Goal: Task Accomplishment & Management: Complete application form

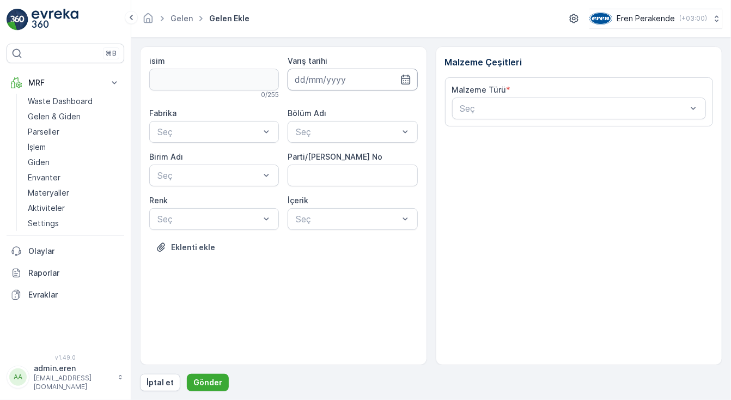
click at [339, 83] on input at bounding box center [353, 80] width 130 height 22
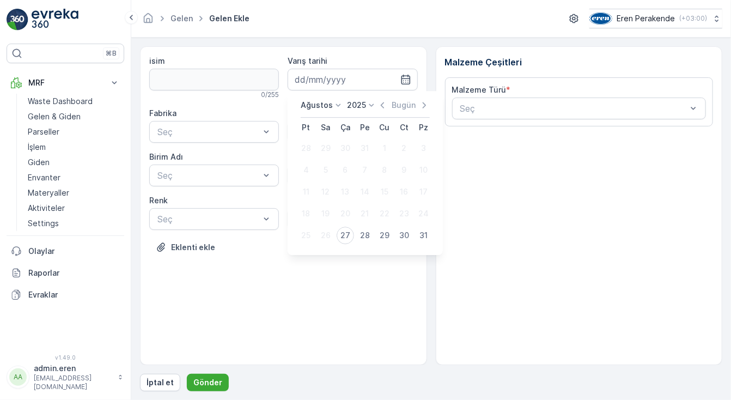
click at [344, 231] on div "27" at bounding box center [345, 235] width 17 height 17
type input "[DATE]"
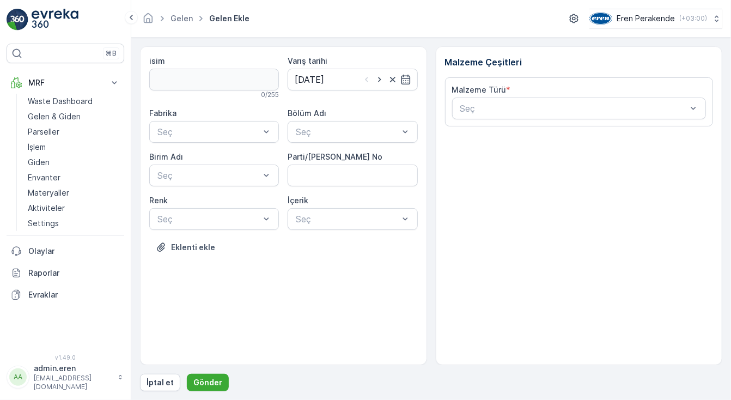
click at [339, 116] on div "Bölüm Adı" at bounding box center [353, 113] width 130 height 11
click at [338, 129] on div at bounding box center [347, 132] width 105 height 10
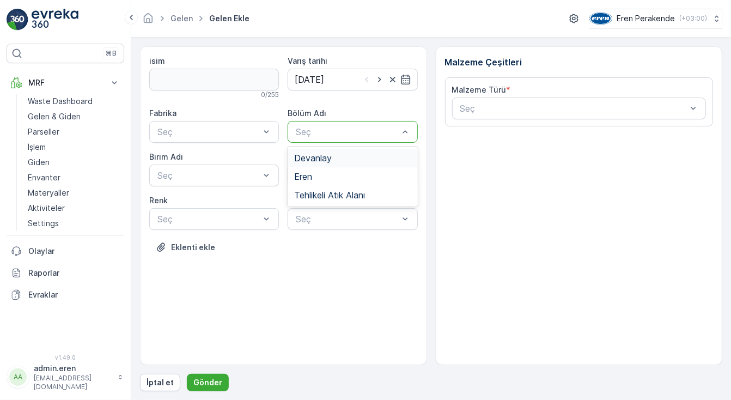
click at [323, 162] on span "Devanlay" at bounding box center [313, 158] width 38 height 10
click at [227, 133] on div at bounding box center [208, 132] width 105 height 10
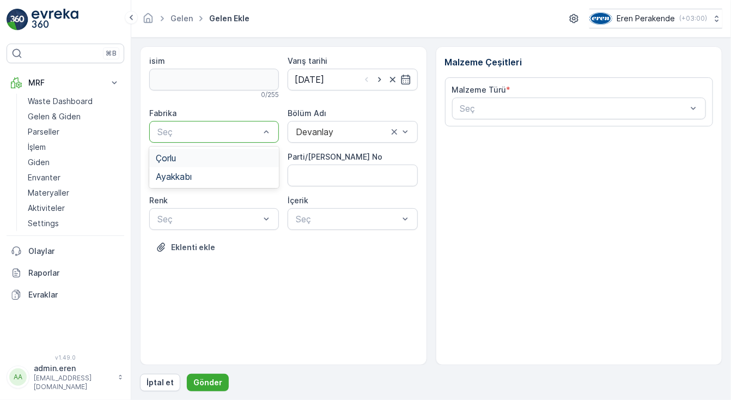
click at [217, 154] on div "Çorlu" at bounding box center [214, 158] width 117 height 10
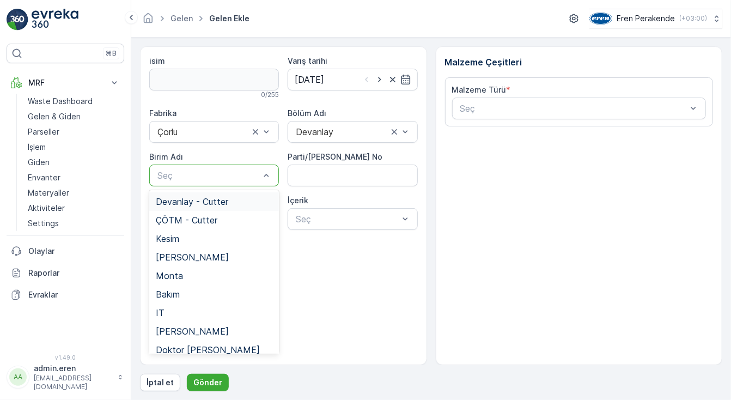
drag, startPoint x: 209, startPoint y: 171, endPoint x: 206, endPoint y: 176, distance: 6.1
click at [192, 204] on span "Devanlay - Cutter" at bounding box center [192, 202] width 72 height 10
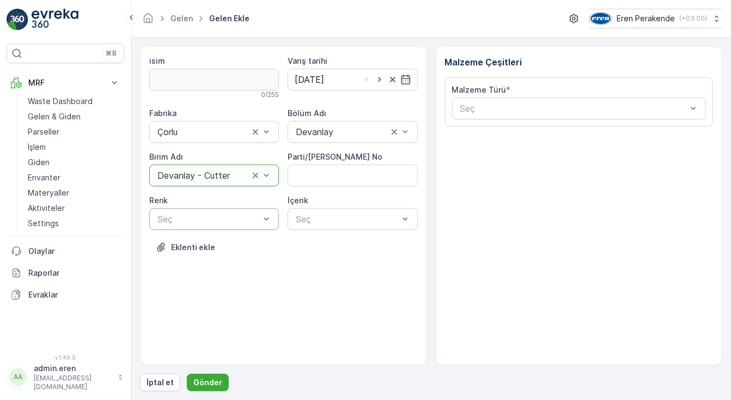
click at [192, 210] on div "Seç" at bounding box center [214, 219] width 130 height 22
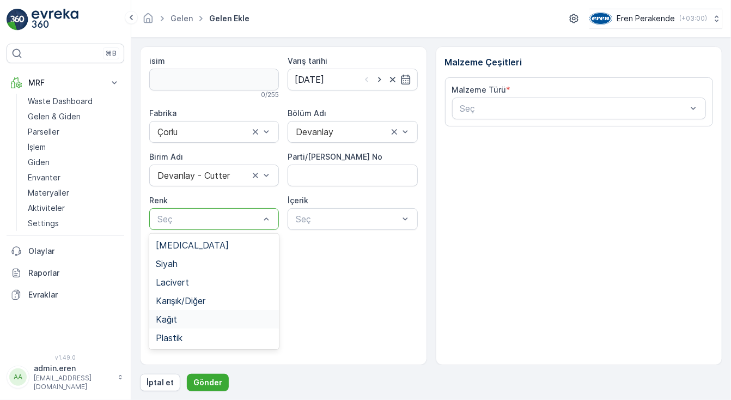
click at [168, 321] on span "Kağıt" at bounding box center [166, 319] width 21 height 10
click at [353, 221] on div at bounding box center [347, 219] width 105 height 10
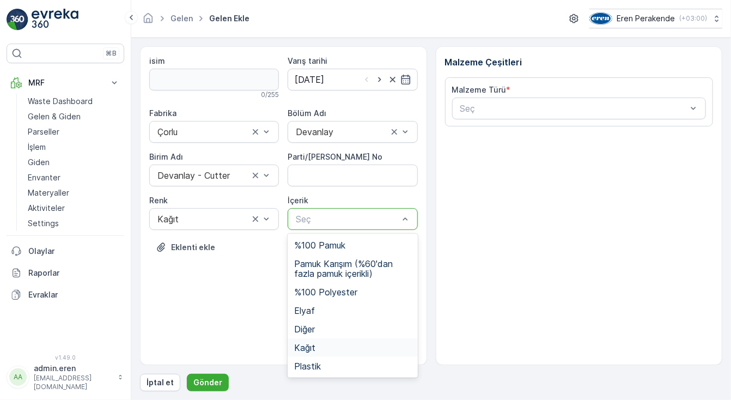
drag, startPoint x: 313, startPoint y: 349, endPoint x: 318, endPoint y: 346, distance: 5.6
click at [314, 348] on span "Kağıt" at bounding box center [304, 348] width 21 height 10
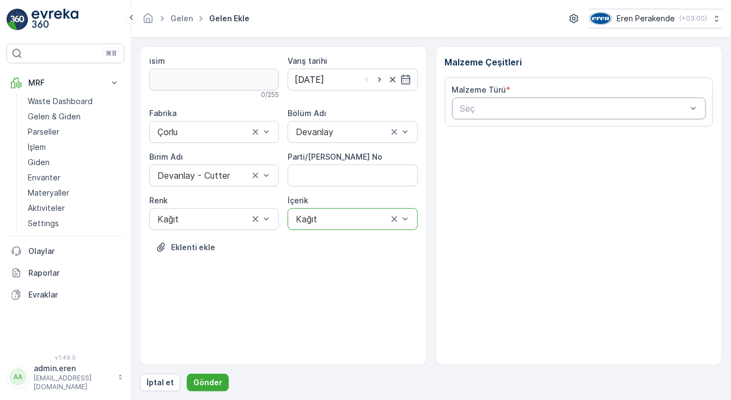
click at [486, 112] on div at bounding box center [573, 109] width 229 height 10
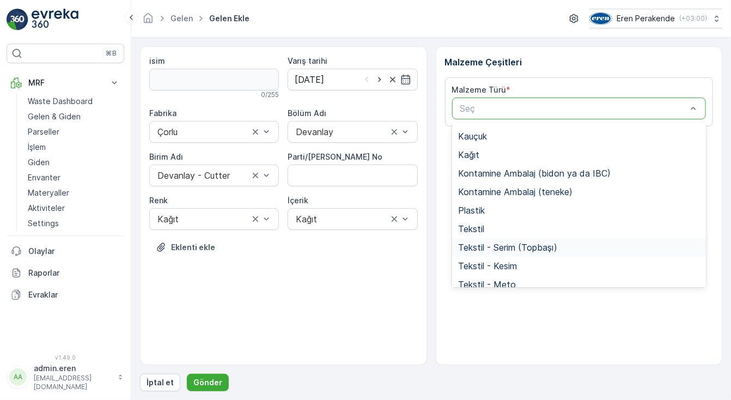
scroll to position [211, 0]
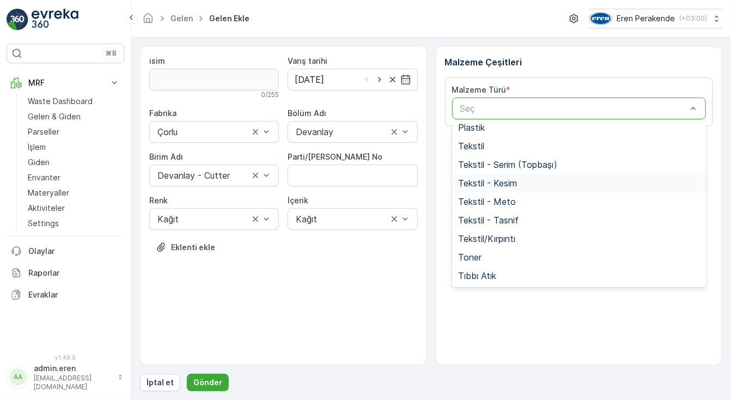
click at [490, 185] on span "Tekstil - Kesim" at bounding box center [488, 183] width 59 height 10
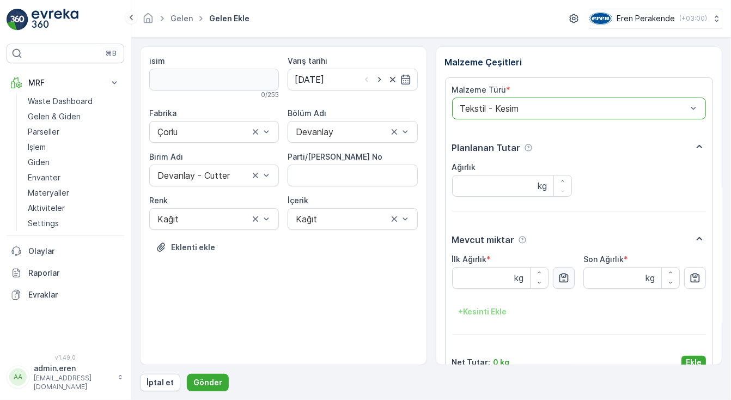
click at [560, 276] on icon "button" at bounding box center [563, 277] width 11 height 11
type Ağırlık "4.51"
click at [691, 357] on p "Ekle" at bounding box center [694, 362] width 16 height 11
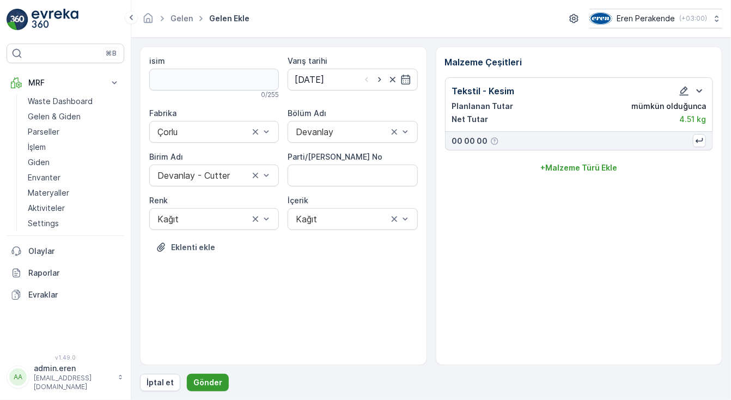
click at [194, 377] on p "Gönder" at bounding box center [207, 382] width 29 height 11
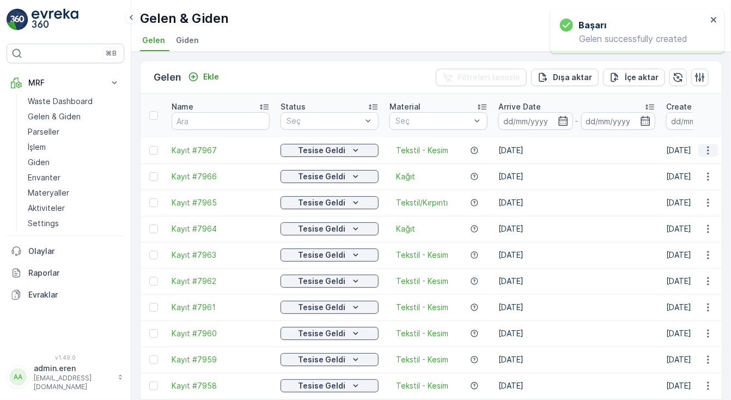
click at [707, 146] on icon "button" at bounding box center [708, 150] width 2 height 8
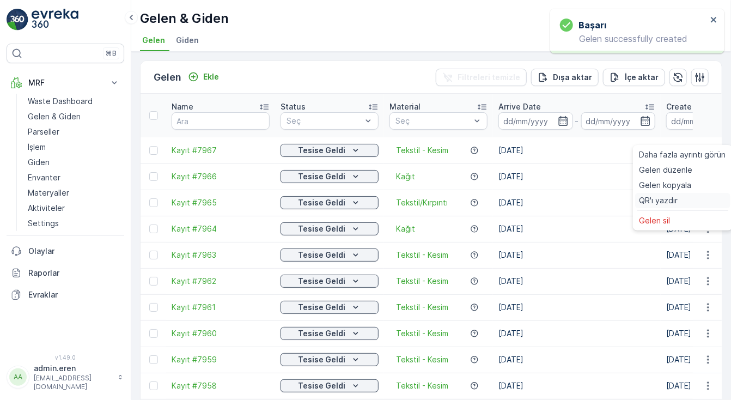
click at [663, 200] on span "QR'ı yazdır" at bounding box center [659, 200] width 39 height 11
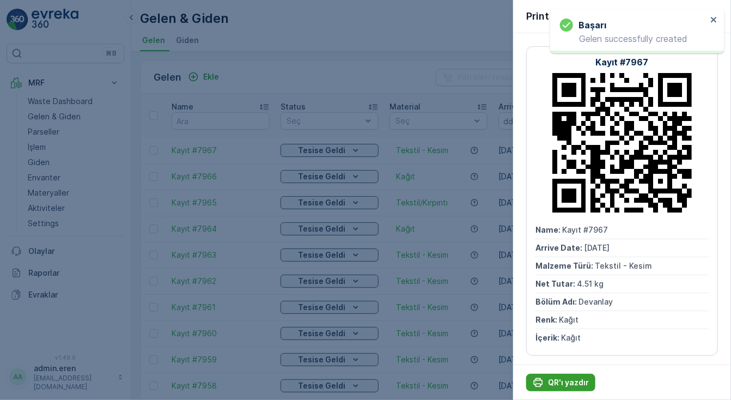
click at [564, 379] on p "QR'ı yazdır" at bounding box center [568, 382] width 41 height 11
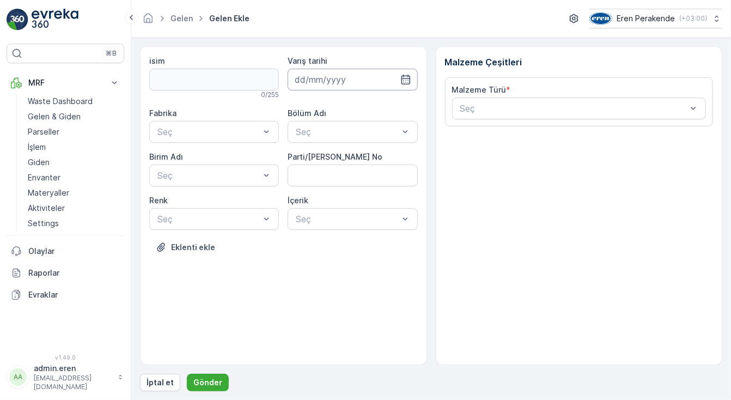
click at [335, 81] on input at bounding box center [353, 80] width 130 height 22
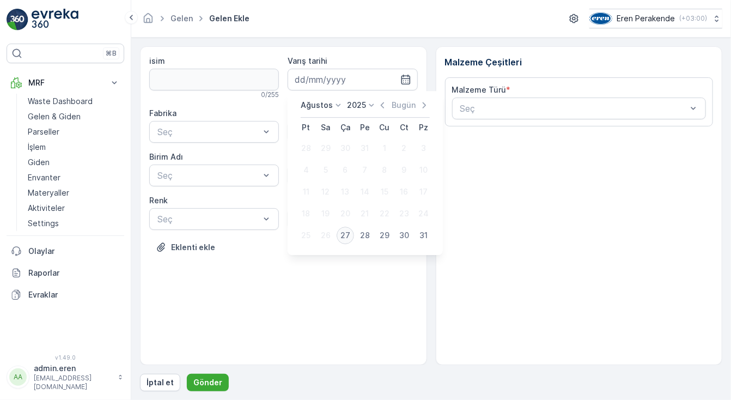
click at [338, 232] on div "27" at bounding box center [345, 235] width 17 height 17
type input "[DATE]"
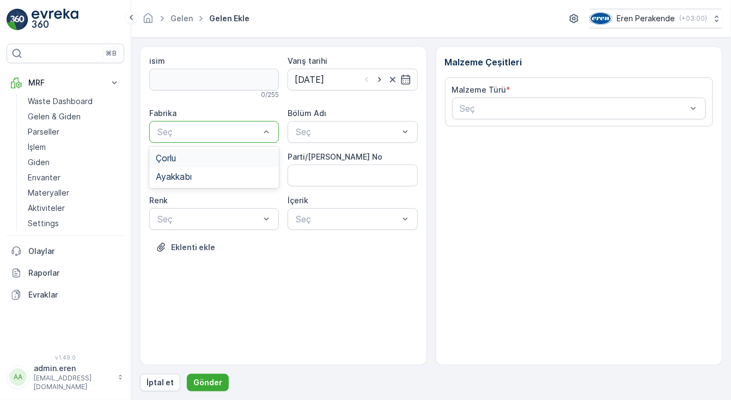
click at [245, 130] on div at bounding box center [208, 132] width 105 height 10
click at [233, 155] on div "Çorlu" at bounding box center [214, 158] width 117 height 10
click at [227, 175] on div at bounding box center [208, 176] width 105 height 10
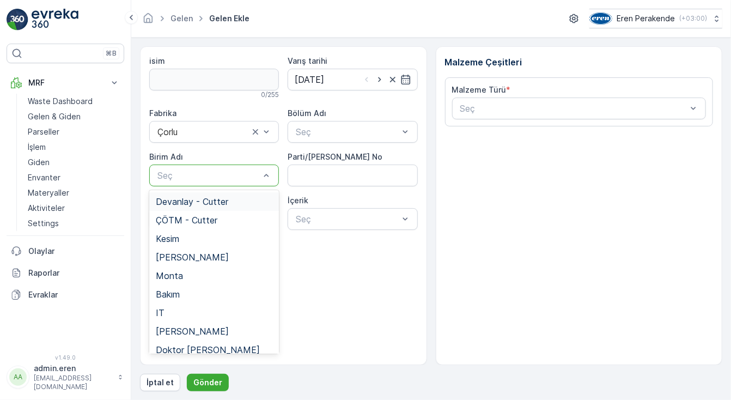
click at [211, 198] on span "Devanlay - Cutter" at bounding box center [192, 202] width 72 height 10
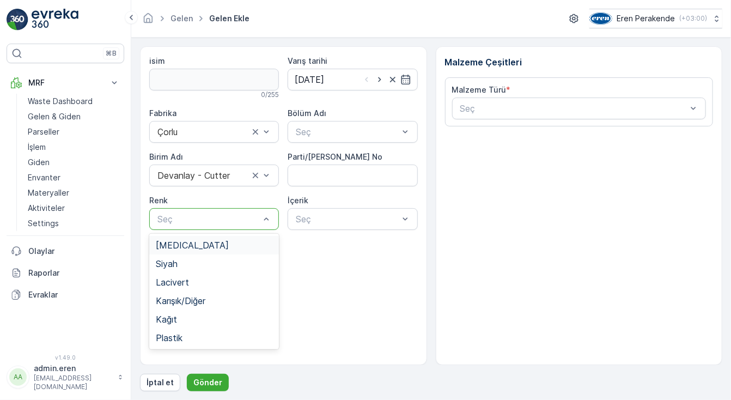
click at [208, 226] on div "Seç" at bounding box center [214, 219] width 130 height 22
click at [353, 216] on div at bounding box center [347, 219] width 105 height 10
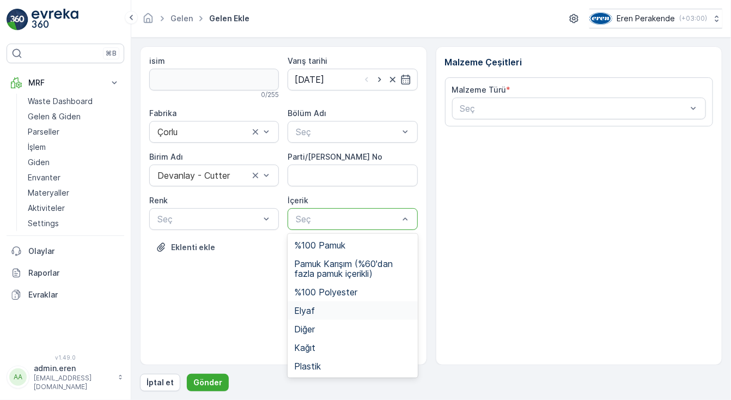
click at [318, 308] on div "Elyaf" at bounding box center [352, 311] width 117 height 10
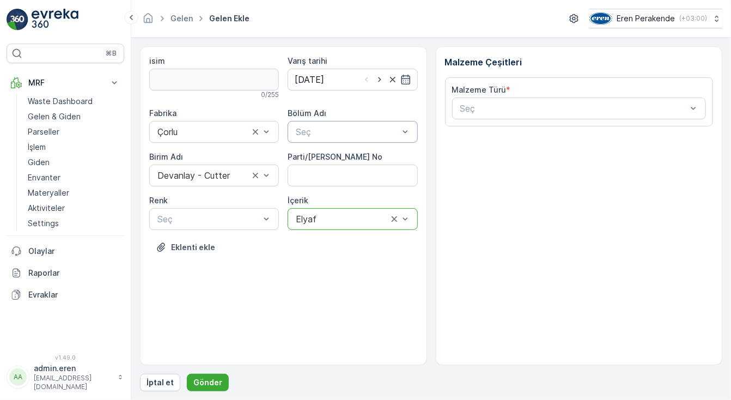
click at [389, 135] on div at bounding box center [347, 132] width 105 height 10
click at [359, 162] on div "Devanlay" at bounding box center [352, 158] width 117 height 10
click at [502, 116] on div "Seç" at bounding box center [579, 109] width 254 height 22
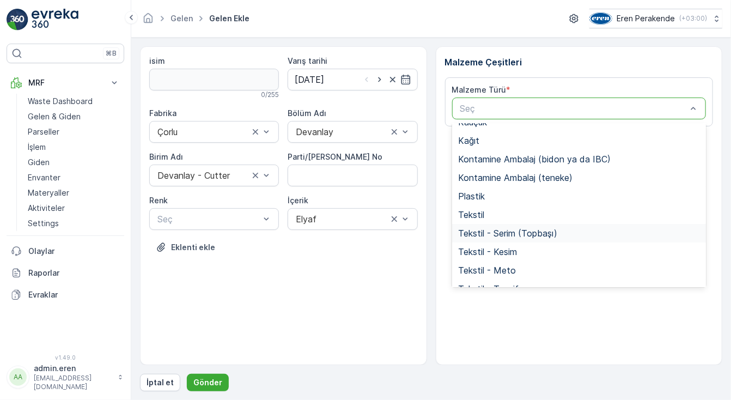
scroll to position [211, 0]
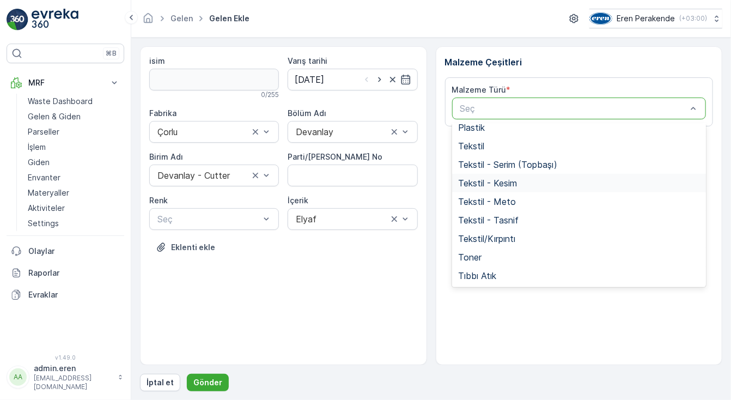
click at [497, 182] on span "Tekstil - Kesim" at bounding box center [488, 183] width 59 height 10
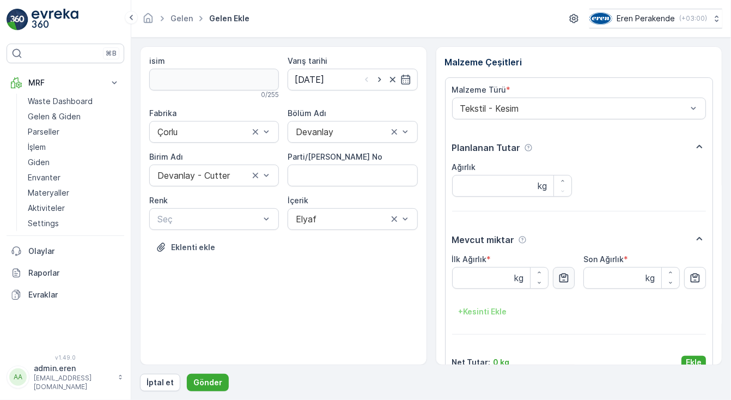
click at [556, 276] on button "button" at bounding box center [564, 278] width 22 height 22
type Ağırlık "7.37"
click at [684, 356] on button "Ekle" at bounding box center [694, 362] width 25 height 13
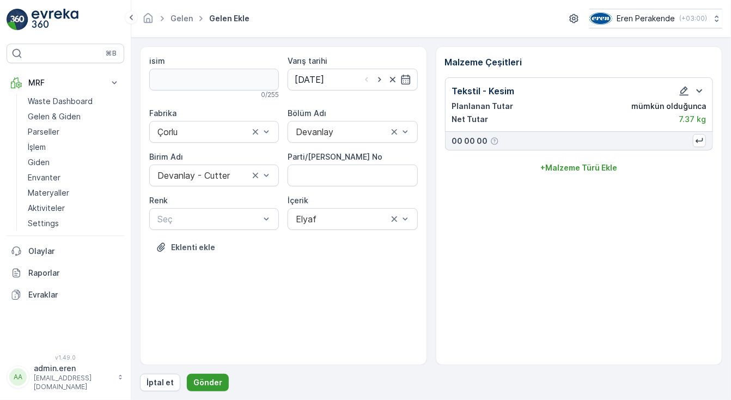
click at [194, 385] on p "Gönder" at bounding box center [207, 382] width 29 height 11
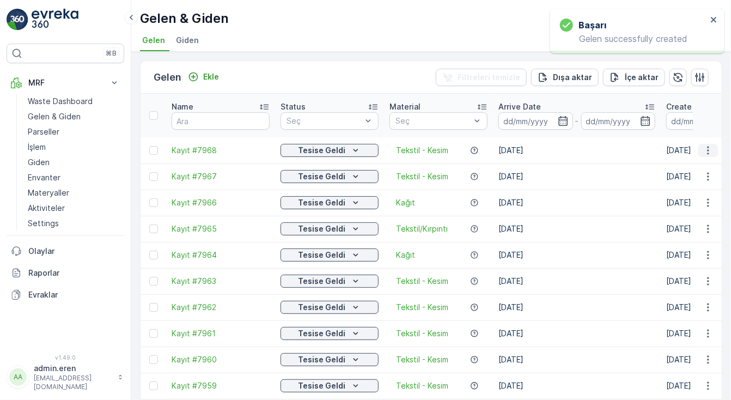
click at [710, 145] on icon "button" at bounding box center [708, 150] width 11 height 11
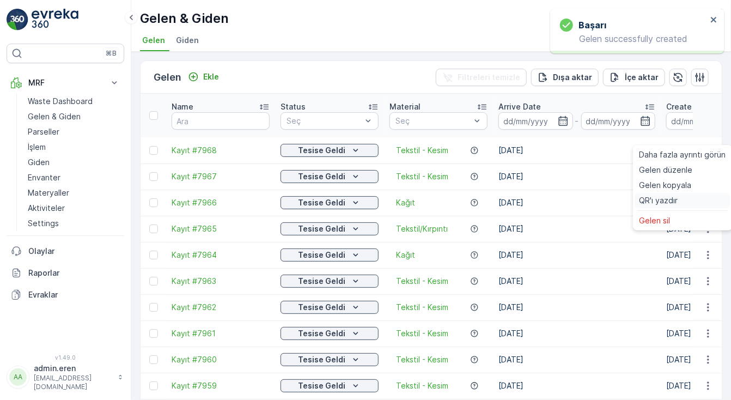
click at [669, 199] on span "QR'ı yazdır" at bounding box center [659, 200] width 39 height 11
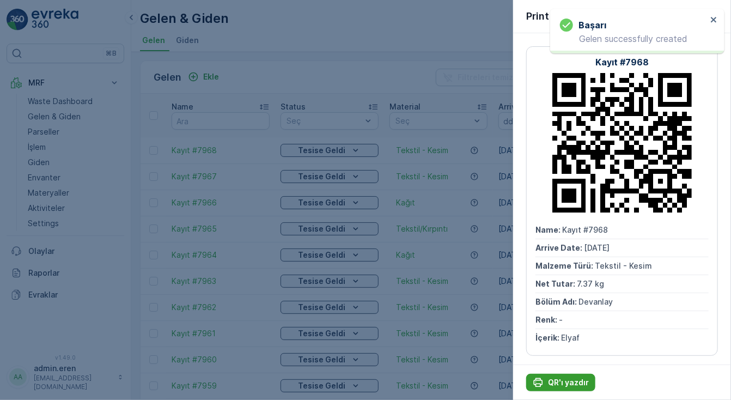
click at [554, 380] on p "QR'ı yazdır" at bounding box center [568, 382] width 41 height 11
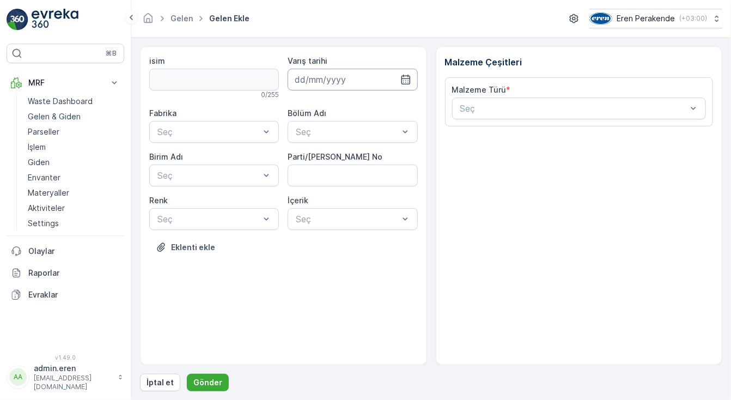
click at [353, 82] on input at bounding box center [353, 80] width 130 height 22
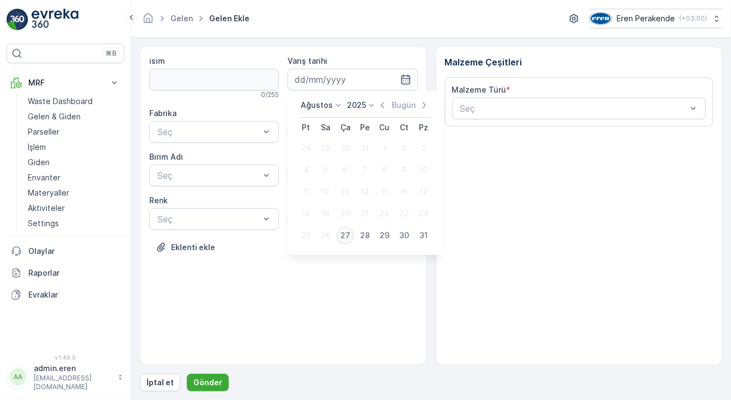
click at [343, 230] on div "27" at bounding box center [345, 235] width 17 height 17
type input "[DATE]"
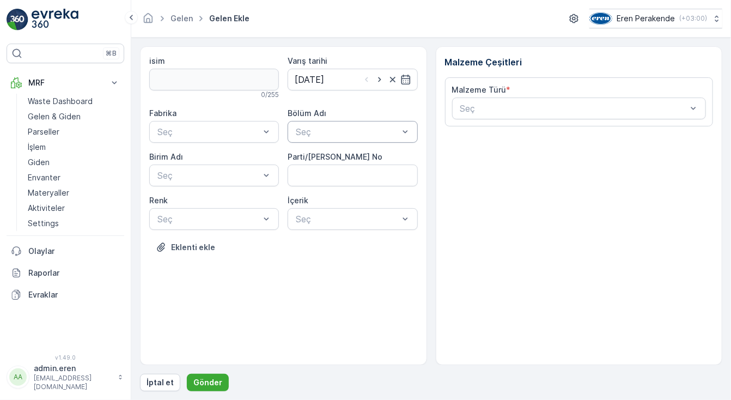
click at [334, 127] on div at bounding box center [347, 132] width 105 height 10
click at [333, 150] on div "Devanlay" at bounding box center [353, 158] width 130 height 19
drag, startPoint x: 149, startPoint y: 123, endPoint x: 162, endPoint y: 127, distance: 14.5
click at [150, 123] on div "Seç" at bounding box center [214, 132] width 130 height 22
click at [190, 160] on div "Çorlu" at bounding box center [214, 158] width 117 height 10
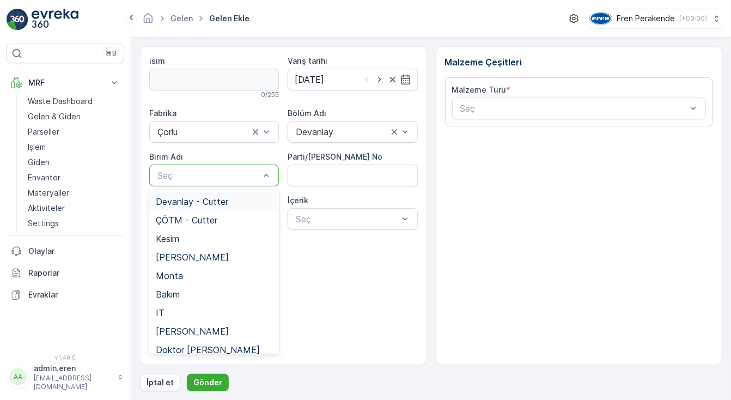
click at [190, 183] on div "Seç" at bounding box center [214, 176] width 130 height 22
click at [192, 208] on div "Devanlay - Cutter" at bounding box center [214, 201] width 130 height 19
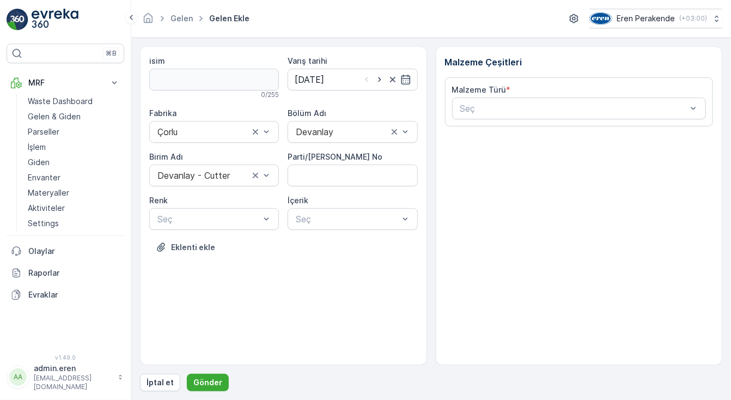
click at [221, 229] on div "isim 0 / 255 Varış tarihi [DATE] Fabrika Çorlu Bölüm Adı Devanlay Birim Adı Dev…" at bounding box center [283, 163] width 269 height 214
drag, startPoint x: 230, startPoint y: 205, endPoint x: 231, endPoint y: 211, distance: 5.5
click at [231, 205] on div "Renk Seç" at bounding box center [214, 212] width 130 height 35
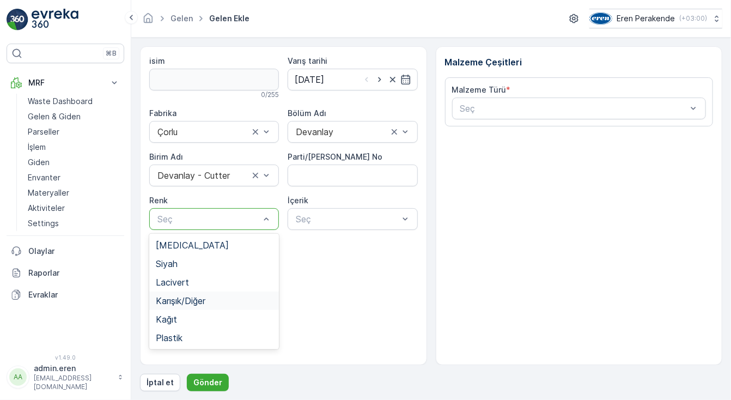
drag, startPoint x: 196, startPoint y: 302, endPoint x: 270, endPoint y: 241, distance: 95.2
click at [196, 301] on span "Karışık/Diğer" at bounding box center [181, 301] width 50 height 10
click at [324, 177] on No "Parti/[PERSON_NAME] No" at bounding box center [353, 176] width 130 height 22
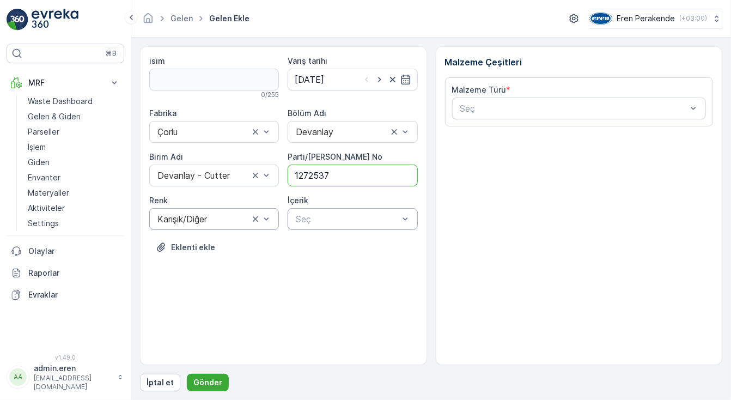
type No "1272537"
click at [312, 211] on div "Seç" at bounding box center [353, 219] width 130 height 22
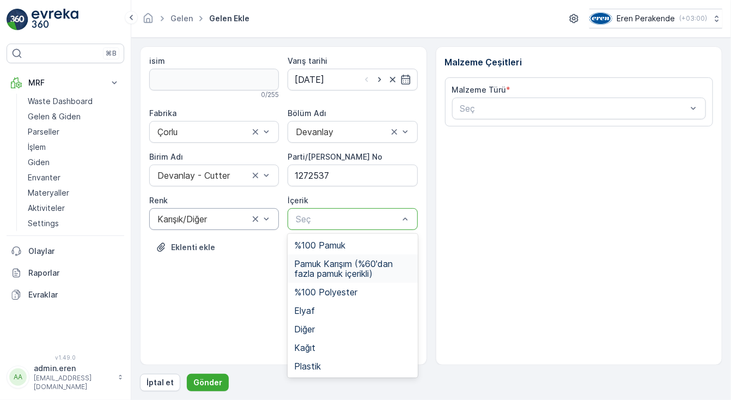
click at [371, 266] on span "Pamuk Karışım (%60'dan fazla pamuk içerikli)" at bounding box center [352, 269] width 117 height 20
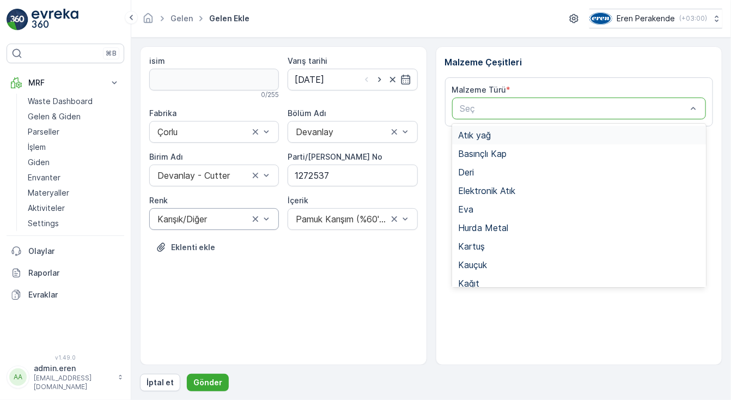
click at [466, 105] on div at bounding box center [573, 109] width 229 height 10
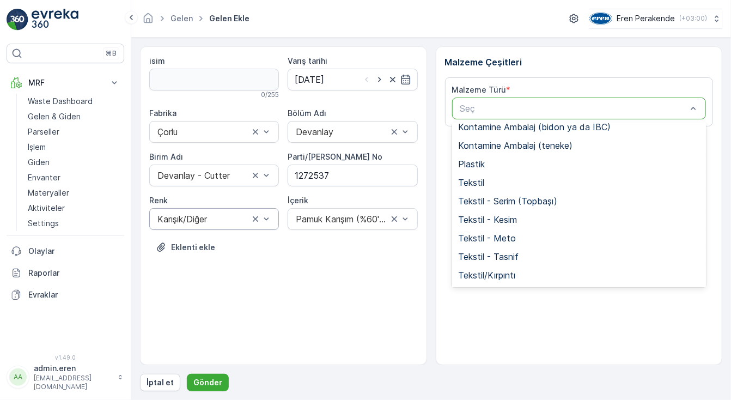
scroll to position [211, 0]
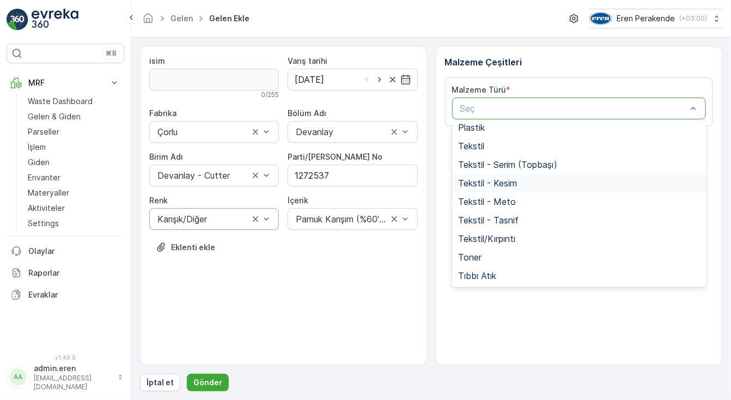
click at [501, 178] on span "Tekstil - Kesim" at bounding box center [488, 183] width 59 height 10
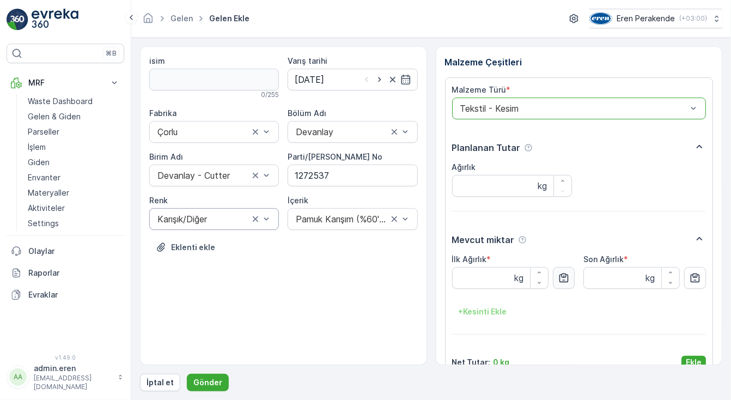
click at [560, 275] on icon "button" at bounding box center [563, 277] width 9 height 9
type Ağırlık "25.1"
click at [697, 360] on p "Ekle" at bounding box center [694, 362] width 16 height 11
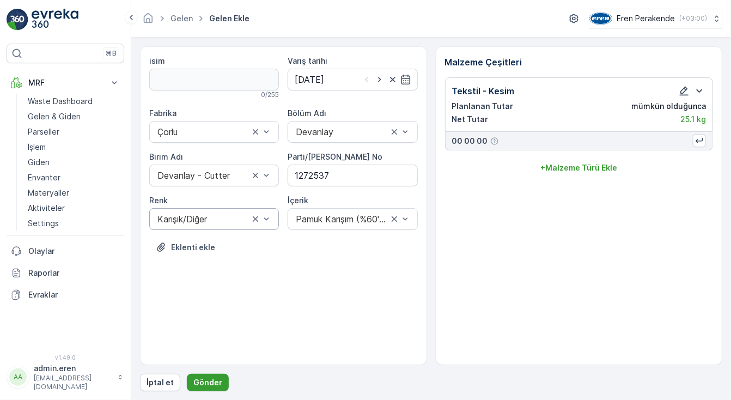
click at [196, 376] on button "Gönder" at bounding box center [208, 382] width 42 height 17
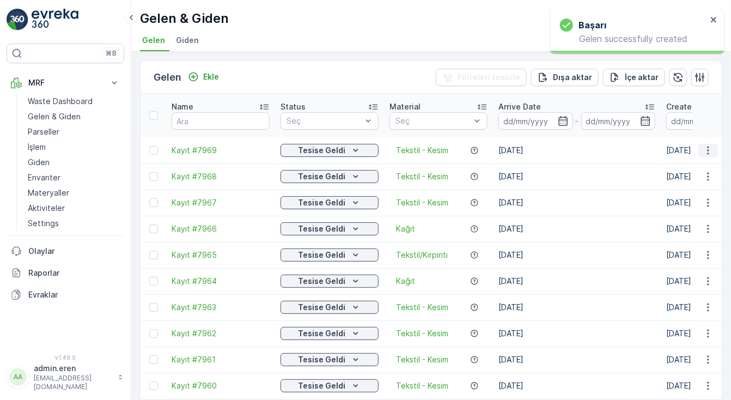
click at [704, 145] on icon "button" at bounding box center [708, 150] width 11 height 11
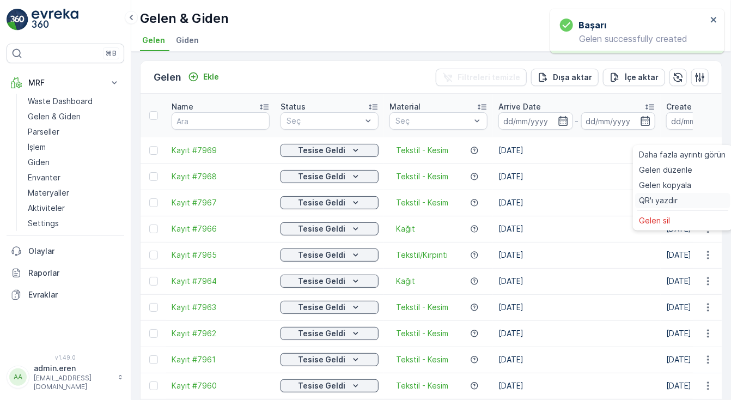
click at [684, 201] on div "QR'ı yazdır" at bounding box center [682, 200] width 95 height 15
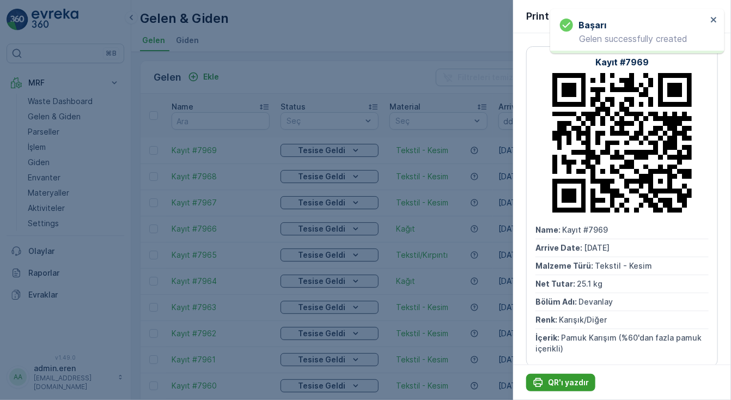
click at [568, 382] on p "QR'ı yazdır" at bounding box center [568, 382] width 41 height 11
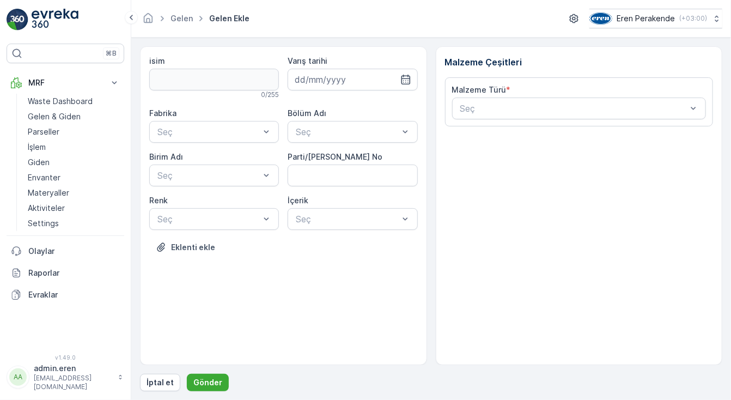
click at [399, 91] on div "Varış tarihi" at bounding box center [353, 78] width 130 height 44
click at [391, 79] on input at bounding box center [353, 80] width 130 height 22
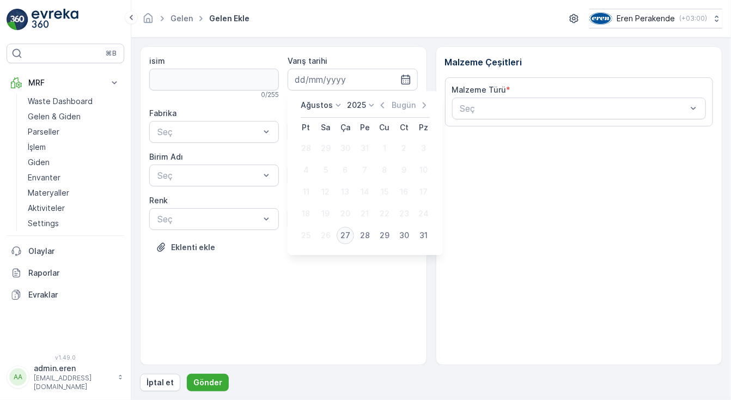
drag, startPoint x: 343, startPoint y: 233, endPoint x: 345, endPoint y: 221, distance: 12.7
click at [343, 233] on div "27" at bounding box center [345, 235] width 17 height 17
type input "[DATE]"
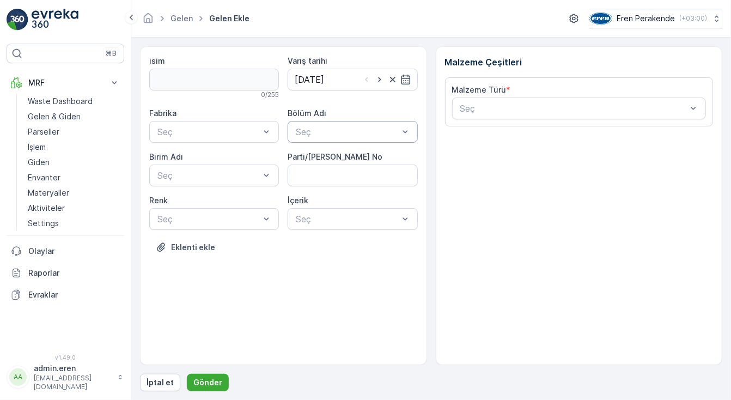
click at [337, 136] on div at bounding box center [347, 132] width 105 height 10
click at [336, 157] on div "Devanlay" at bounding box center [352, 158] width 117 height 10
click at [331, 175] on No "Parti/[PERSON_NAME] No" at bounding box center [353, 176] width 130 height 22
type No "1272537"
click at [340, 227] on div "Seç" at bounding box center [353, 219] width 130 height 22
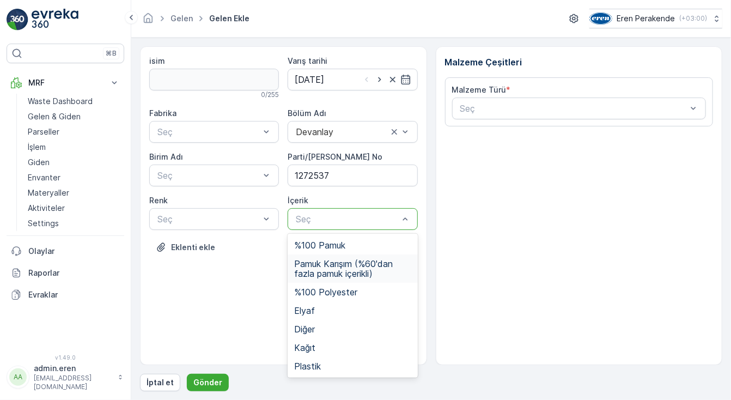
click at [346, 273] on span "Pamuk Karışım (%60'dan fazla pamuk içerikli)" at bounding box center [352, 269] width 117 height 20
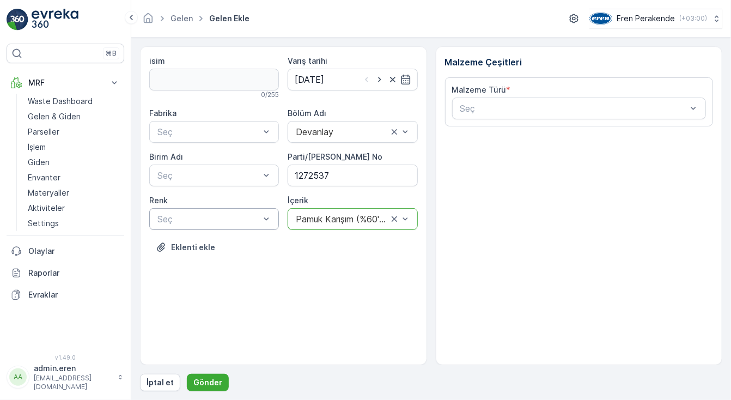
click at [257, 218] on div at bounding box center [208, 219] width 105 height 10
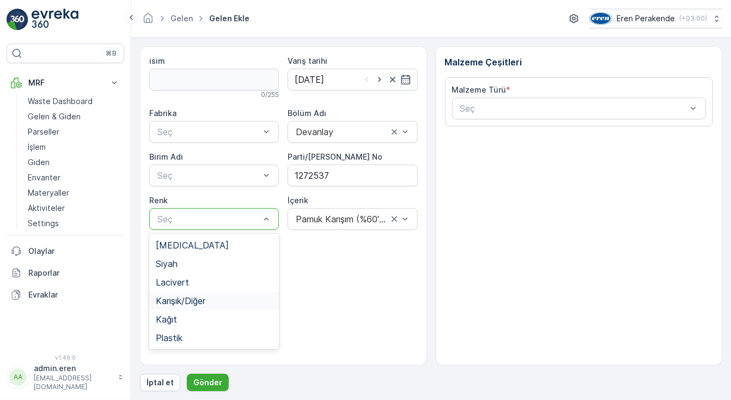
click at [187, 301] on span "Karışık/Diğer" at bounding box center [181, 301] width 50 height 10
click at [191, 175] on div at bounding box center [208, 176] width 105 height 10
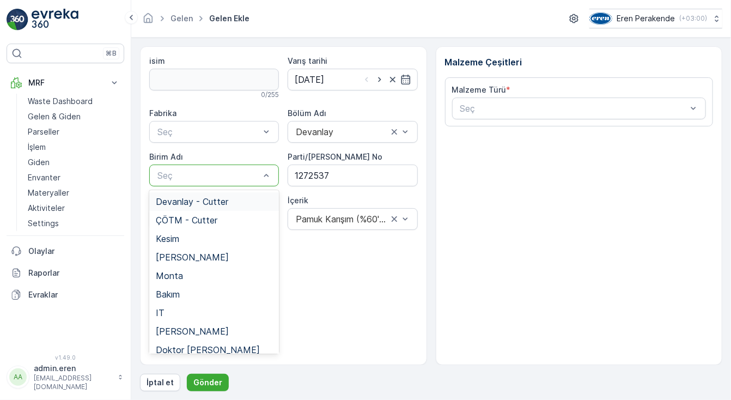
click at [191, 197] on span "Devanlay - Cutter" at bounding box center [192, 202] width 72 height 10
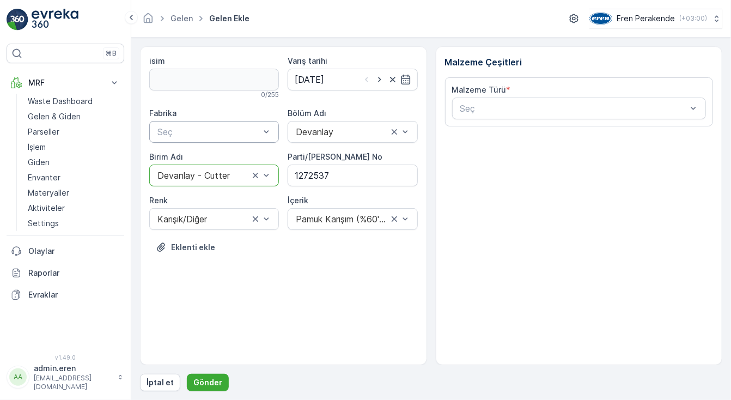
click at [205, 136] on div at bounding box center [208, 132] width 105 height 10
click at [202, 157] on div "Çorlu" at bounding box center [214, 158] width 117 height 10
click at [569, 111] on div at bounding box center [573, 109] width 229 height 10
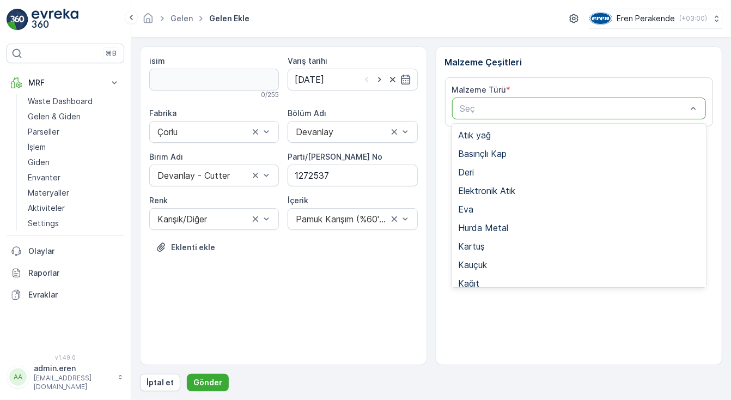
click at [530, 390] on div "Tekstil - Kesim" at bounding box center [579, 395] width 241 height 10
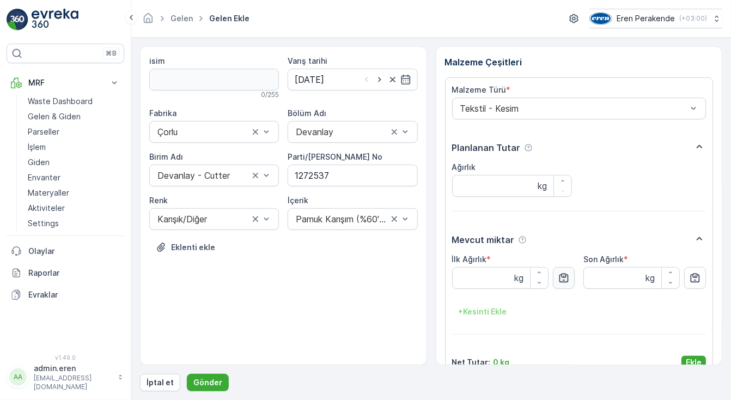
click at [565, 273] on icon "button" at bounding box center [563, 277] width 9 height 9
click at [695, 357] on p "Ekle" at bounding box center [694, 362] width 16 height 11
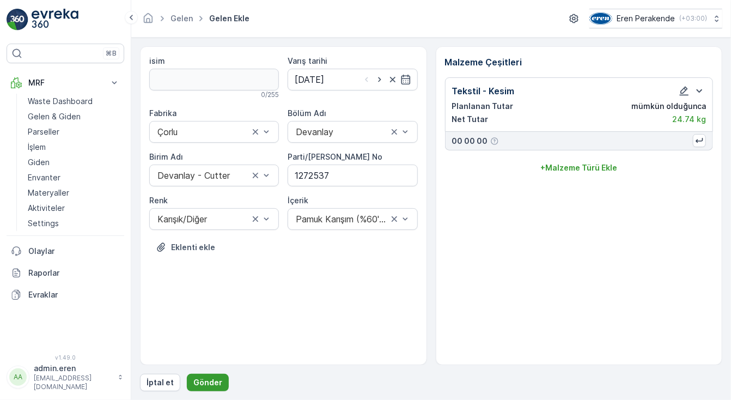
click at [214, 382] on p "Gönder" at bounding box center [207, 382] width 29 height 11
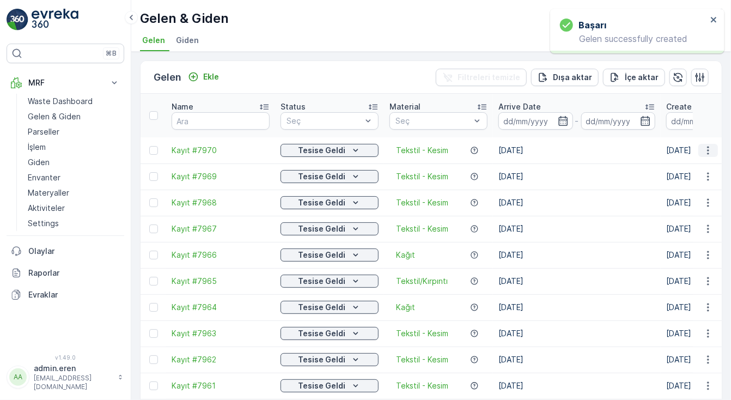
click at [704, 145] on icon "button" at bounding box center [708, 150] width 11 height 11
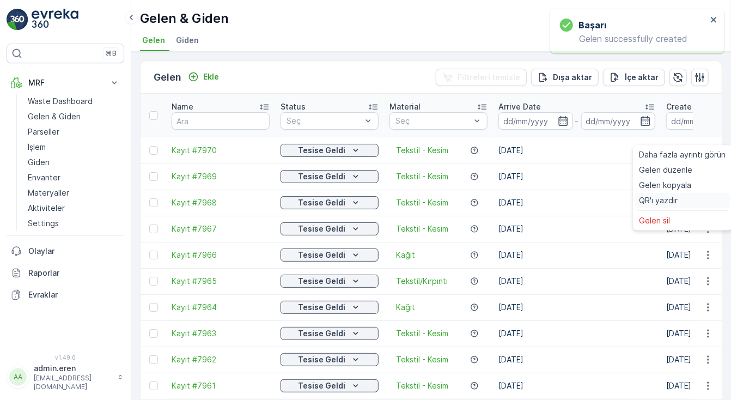
click at [667, 205] on span "QR'ı yazdır" at bounding box center [659, 200] width 39 height 11
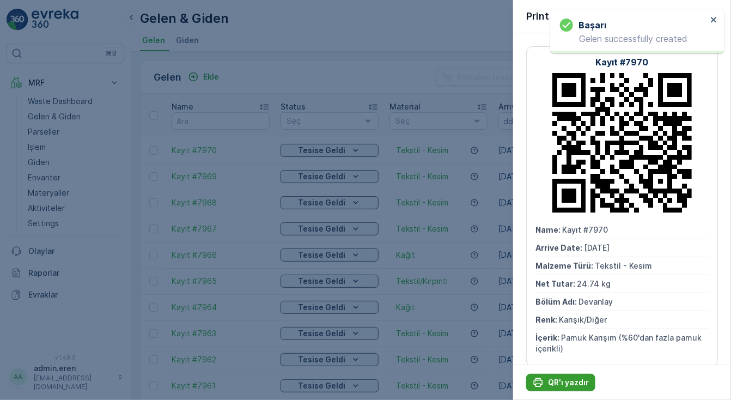
click at [571, 381] on p "QR'ı yazdır" at bounding box center [568, 382] width 41 height 11
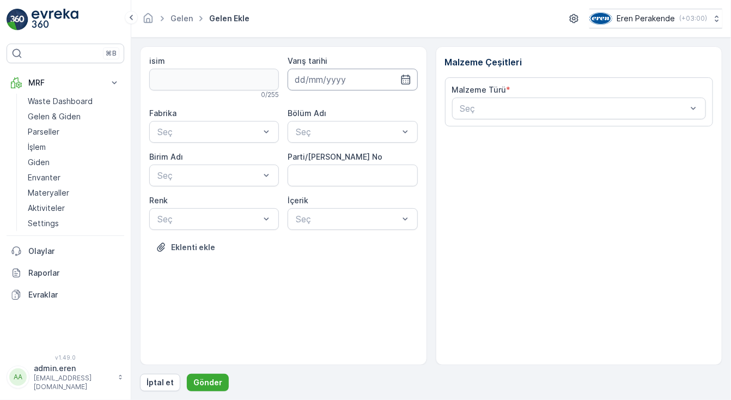
drag, startPoint x: 323, startPoint y: 75, endPoint x: 326, endPoint y: 85, distance: 10.5
click at [323, 76] on input at bounding box center [353, 80] width 130 height 22
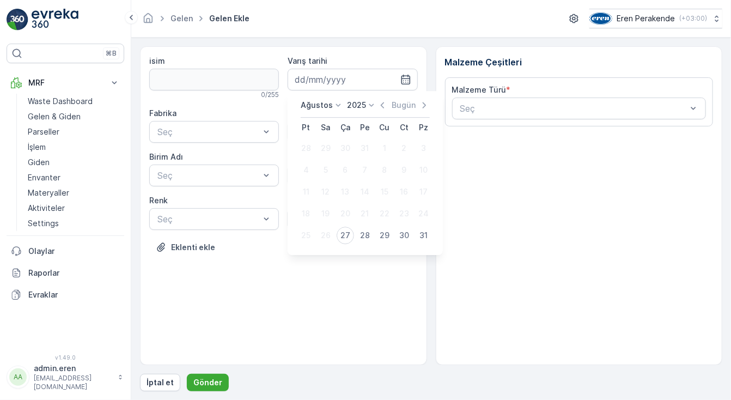
drag, startPoint x: 349, startPoint y: 237, endPoint x: 346, endPoint y: 228, distance: 9.0
click at [349, 236] on div "27" at bounding box center [345, 235] width 17 height 17
type input "[DATE]"
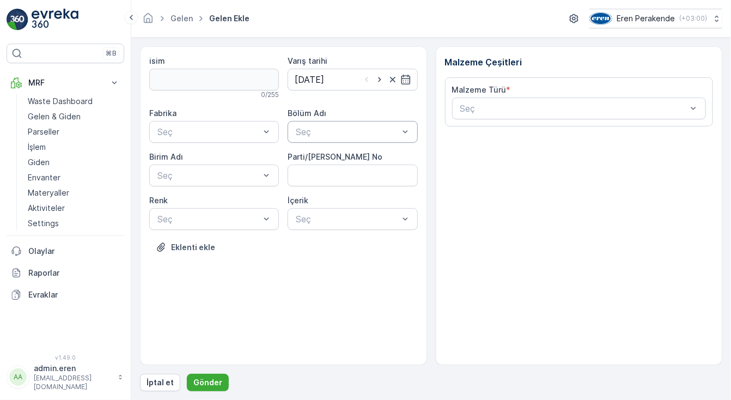
click at [340, 127] on div at bounding box center [347, 132] width 105 height 10
click at [333, 158] on div "Devanlay" at bounding box center [352, 158] width 117 height 10
click at [251, 127] on div at bounding box center [208, 132] width 105 height 10
click at [235, 157] on div "Çorlu" at bounding box center [214, 158] width 117 height 10
click at [224, 183] on div "Seç" at bounding box center [214, 176] width 130 height 22
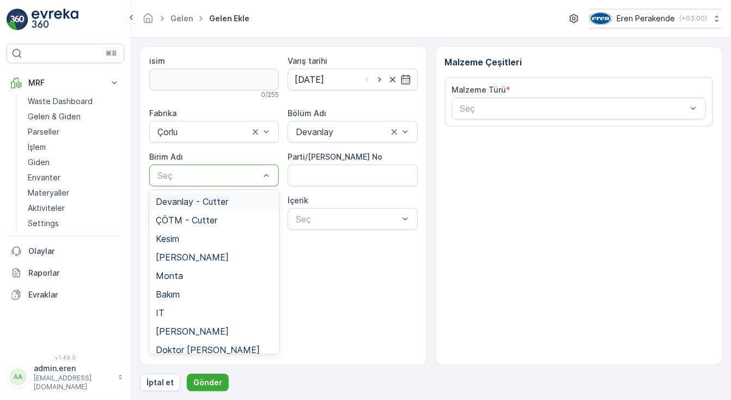
click at [215, 206] on span "Devanlay - Cutter" at bounding box center [192, 202] width 72 height 10
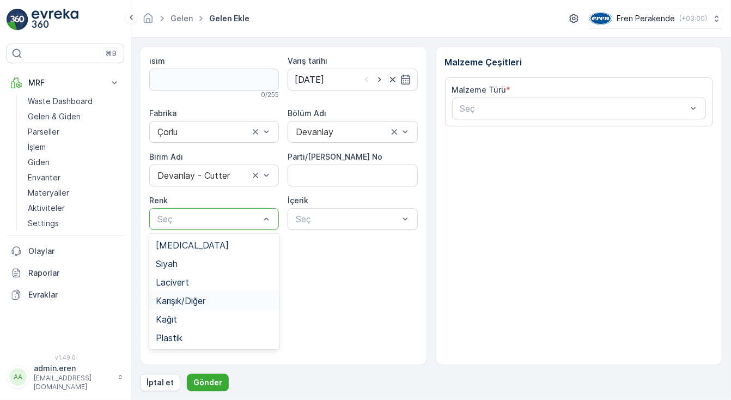
drag, startPoint x: 198, startPoint y: 299, endPoint x: 236, endPoint y: 275, distance: 45.0
click at [202, 296] on span "Karışık/Diğer" at bounding box center [181, 301] width 50 height 10
click at [315, 211] on div "Seç" at bounding box center [353, 219] width 130 height 22
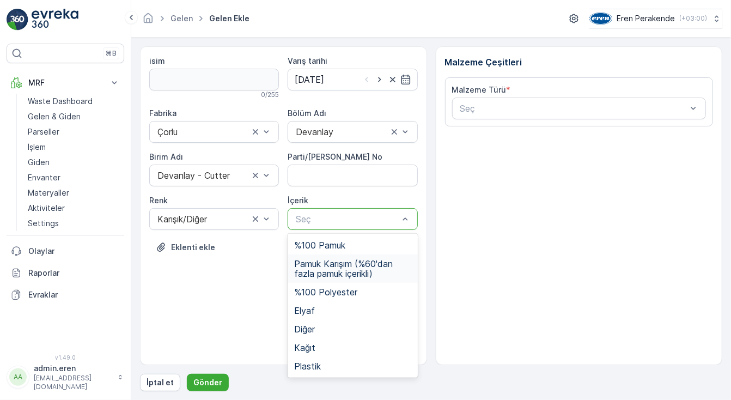
click at [318, 259] on span "Pamuk Karışım (%60'dan fazla pamuk içerikli)" at bounding box center [352, 269] width 117 height 20
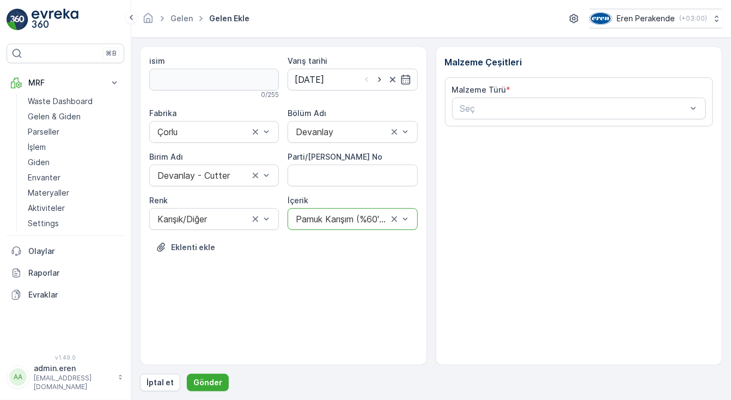
click at [337, 185] on No "Parti/[PERSON_NAME] No" at bounding box center [353, 176] width 130 height 22
type No "1272537"
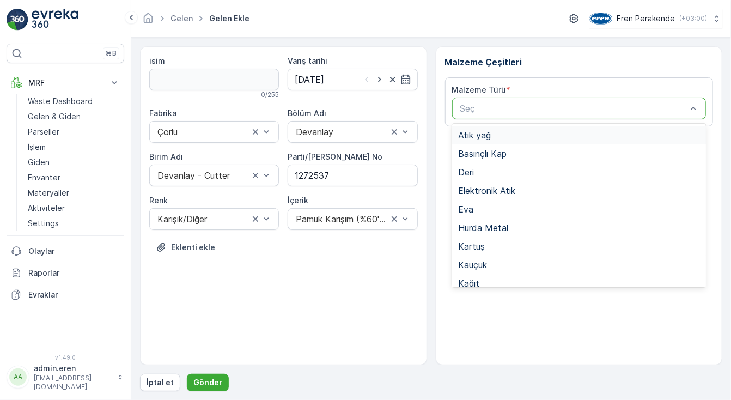
click at [473, 105] on div "Seç" at bounding box center [579, 109] width 254 height 22
click at [503, 390] on span "Tekstil - Kesim" at bounding box center [488, 395] width 59 height 10
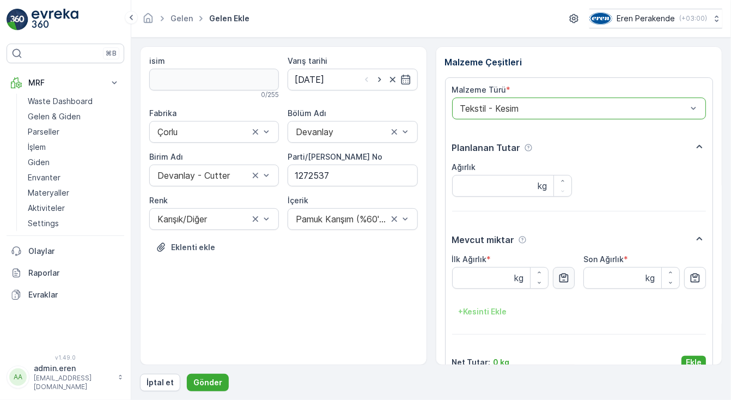
click at [568, 277] on button "button" at bounding box center [564, 278] width 22 height 22
click at [673, 356] on div "Net Tutar : 9.28 kg Ekle" at bounding box center [579, 362] width 254 height 13
click at [686, 357] on p "Ekle" at bounding box center [694, 362] width 16 height 11
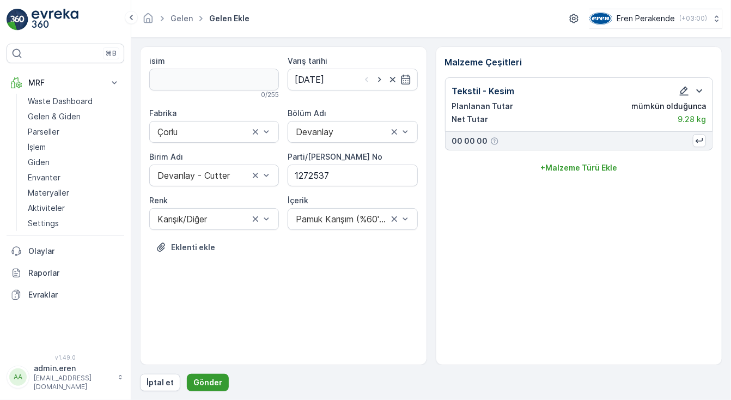
click at [202, 380] on p "Gönder" at bounding box center [207, 382] width 29 height 11
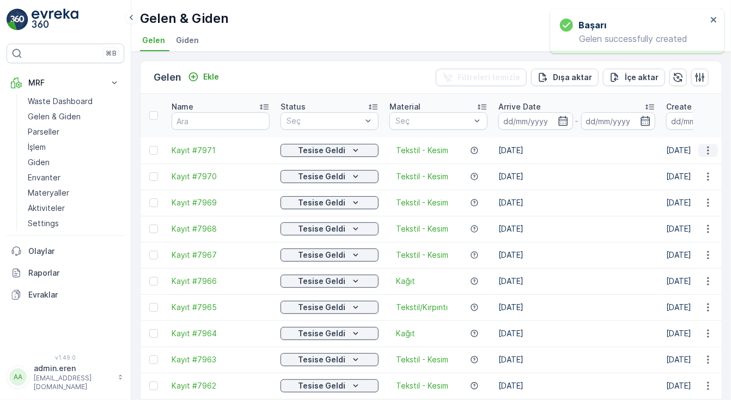
click at [711, 145] on icon "button" at bounding box center [708, 150] width 11 height 11
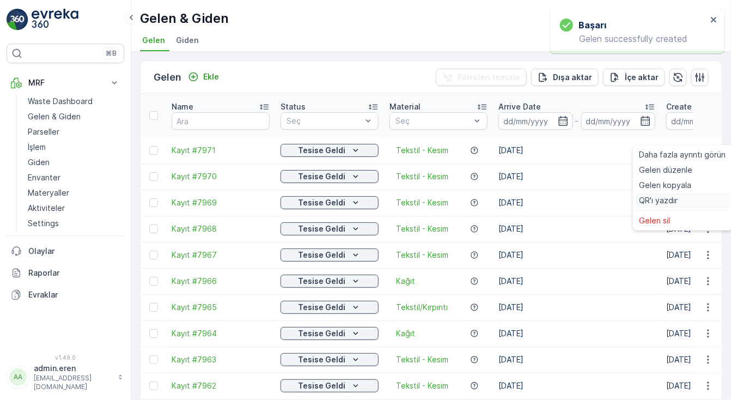
click at [684, 200] on div "QR'ı yazdır" at bounding box center [682, 200] width 95 height 15
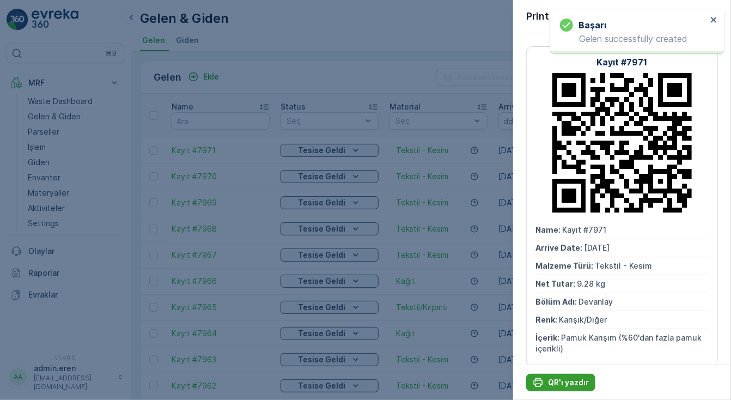
click at [562, 382] on p "QR'ı yazdır" at bounding box center [568, 382] width 41 height 11
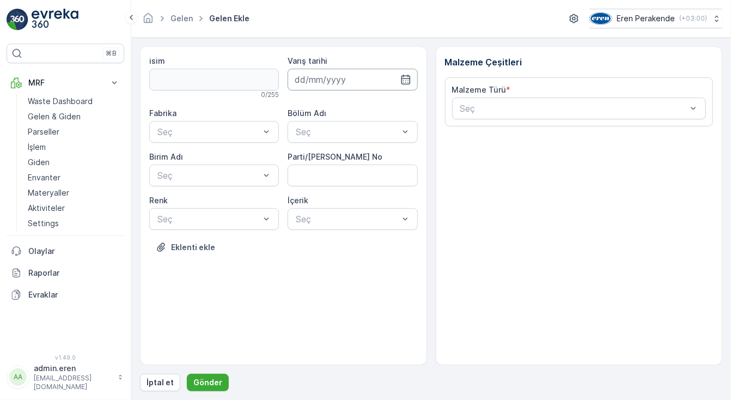
click at [325, 74] on input at bounding box center [353, 80] width 130 height 22
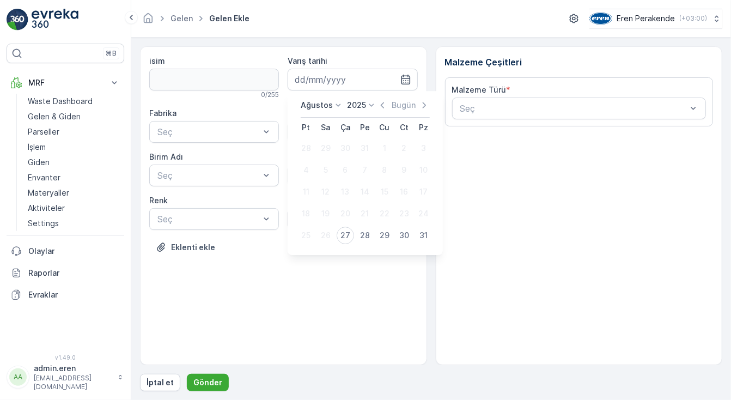
drag, startPoint x: 346, startPoint y: 236, endPoint x: 314, endPoint y: 208, distance: 42.8
click at [344, 235] on div "27" at bounding box center [345, 235] width 17 height 17
type input "[DATE]"
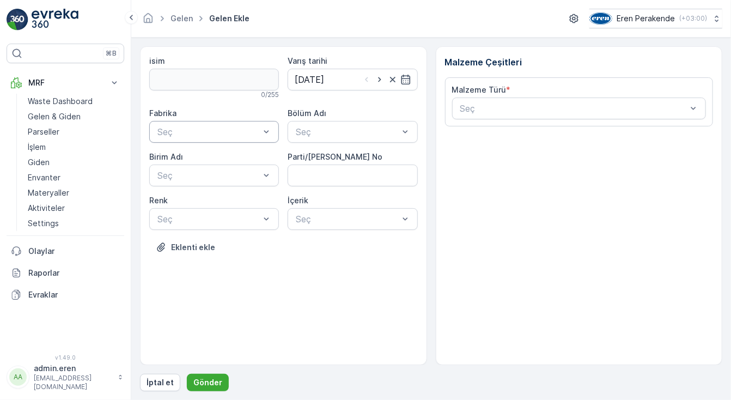
click at [230, 133] on div at bounding box center [208, 132] width 105 height 10
click at [227, 154] on div "Çorlu" at bounding box center [214, 158] width 117 height 10
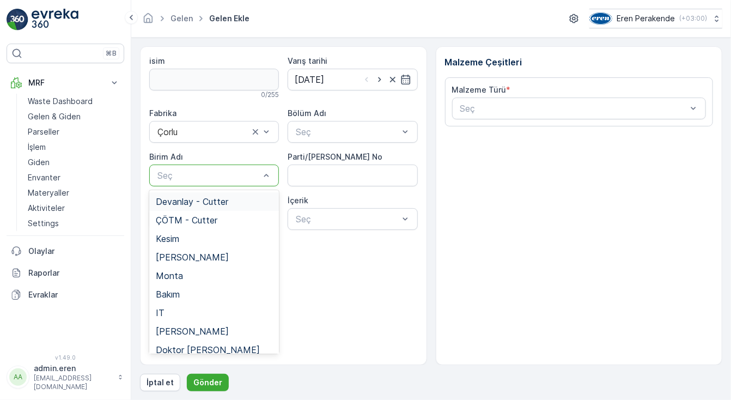
drag, startPoint x: 212, startPoint y: 202, endPoint x: 205, endPoint y: 223, distance: 22.6
click at [211, 202] on span "Devanlay - Cutter" at bounding box center [192, 202] width 72 height 10
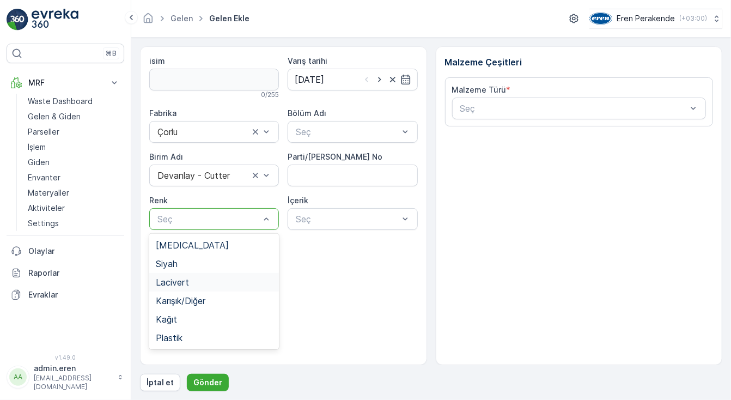
click at [196, 284] on div "Lacivert" at bounding box center [214, 282] width 117 height 10
click at [363, 128] on div at bounding box center [347, 132] width 105 height 10
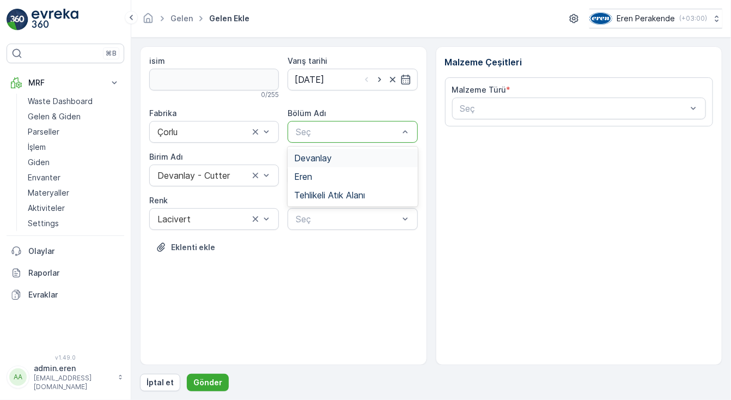
click at [349, 156] on div "Devanlay" at bounding box center [352, 158] width 117 height 10
click at [350, 171] on No "Parti/[PERSON_NAME] No" at bounding box center [353, 176] width 130 height 22
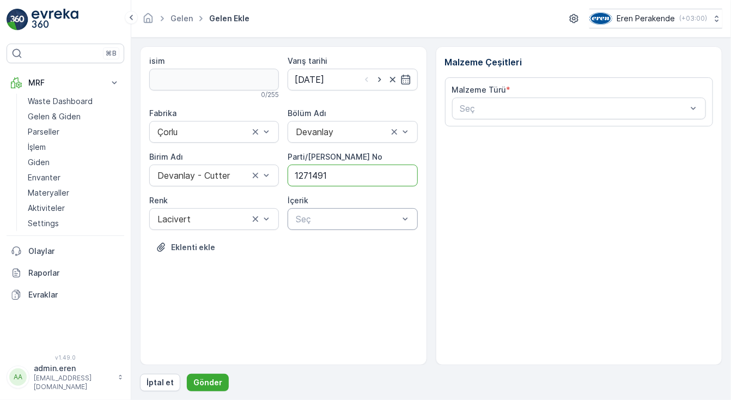
type No "1271491"
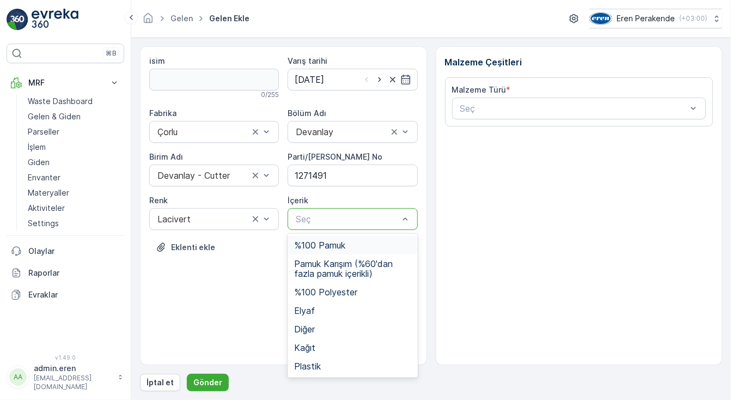
click at [301, 215] on div at bounding box center [347, 219] width 105 height 10
click at [341, 248] on span "%100 Pamuk" at bounding box center [319, 245] width 51 height 10
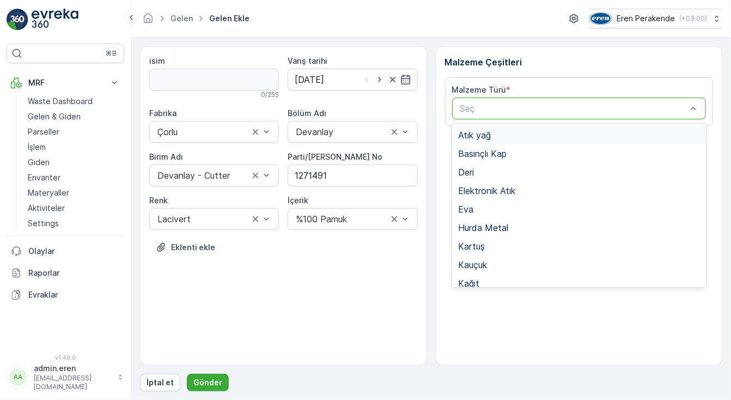
click at [524, 108] on div at bounding box center [573, 109] width 229 height 10
click at [509, 385] on div "Tekstil - Kesim" at bounding box center [579, 394] width 254 height 19
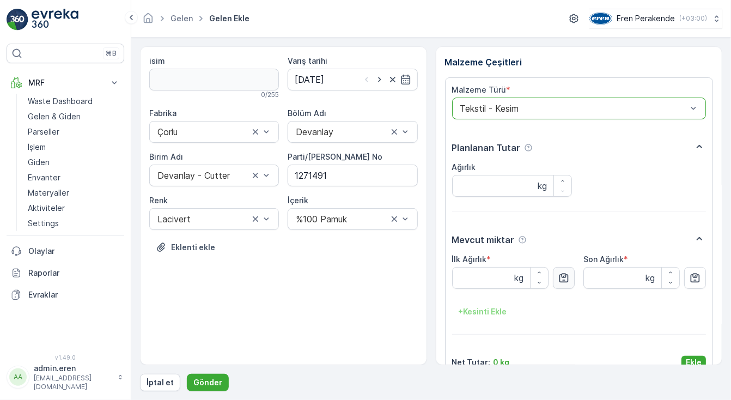
click at [567, 281] on icon "button" at bounding box center [563, 277] width 9 height 9
click at [693, 356] on button "Ekle" at bounding box center [694, 362] width 25 height 13
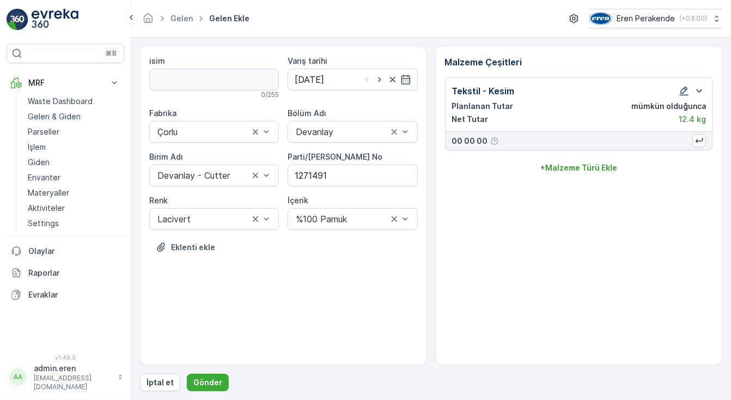
click at [226, 380] on div "İptal et Gönder" at bounding box center [431, 382] width 582 height 17
click at [198, 386] on p "Gönder" at bounding box center [207, 382] width 29 height 11
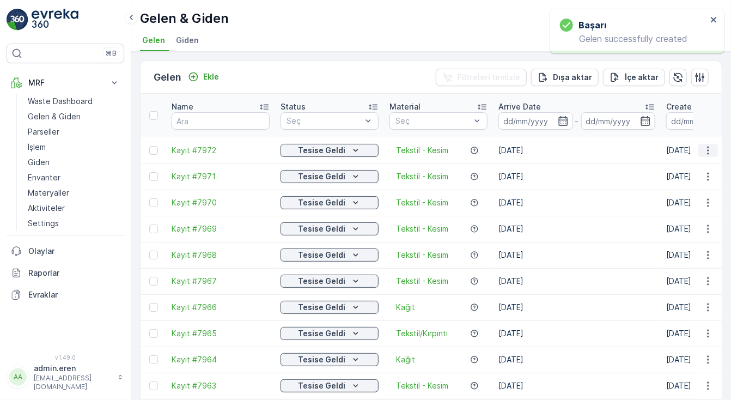
click at [710, 145] on icon "button" at bounding box center [708, 150] width 11 height 11
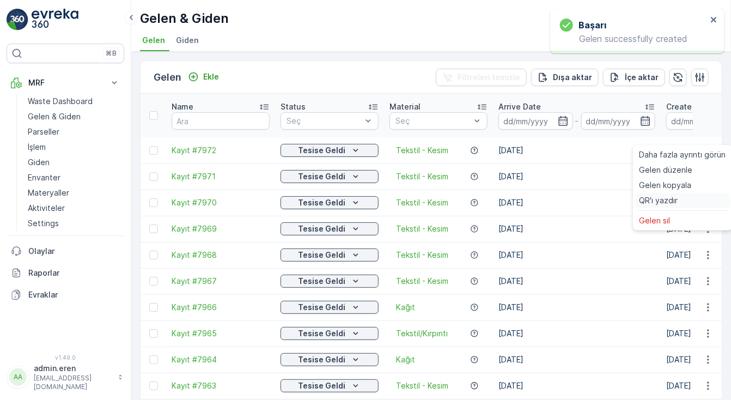
click at [661, 204] on span "QR'ı yazdır" at bounding box center [659, 200] width 39 height 11
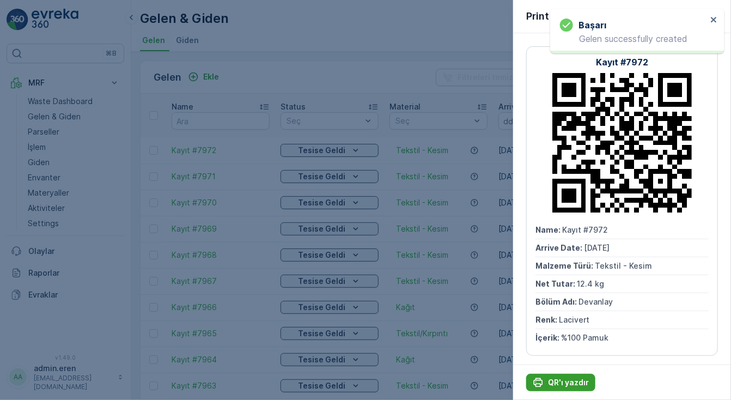
click at [560, 382] on p "QR'ı yazdır" at bounding box center [568, 382] width 41 height 11
